Goal: Task Accomplishment & Management: Use online tool/utility

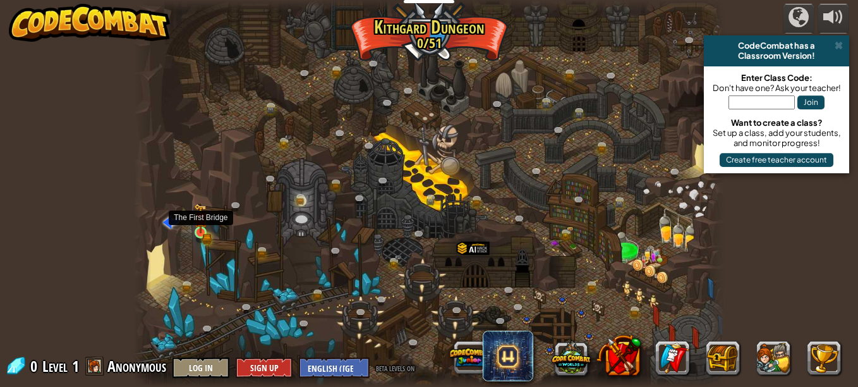
click at [202, 226] on img at bounding box center [201, 218] width 14 height 30
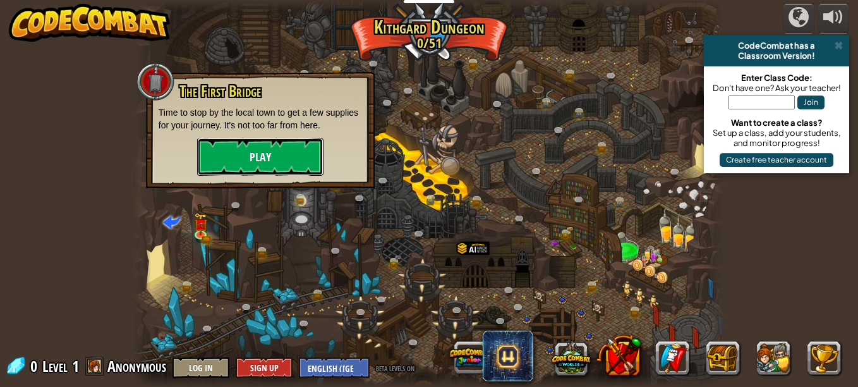
click at [270, 152] on button "Play" at bounding box center [260, 157] width 126 height 38
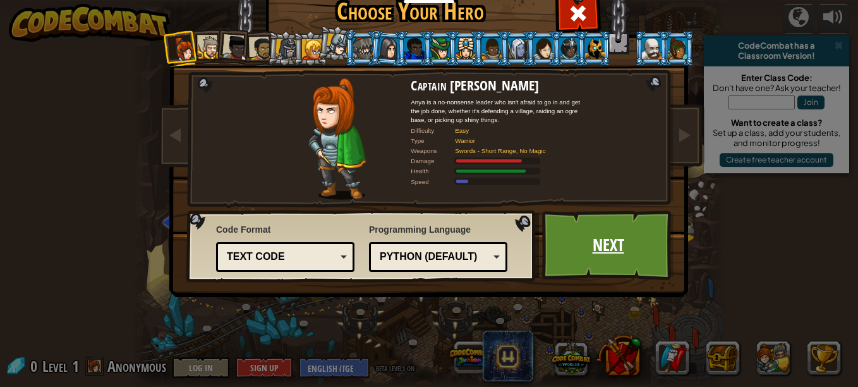
click at [644, 262] on link "Next" at bounding box center [608, 245] width 132 height 70
